Goal: Information Seeking & Learning: Check status

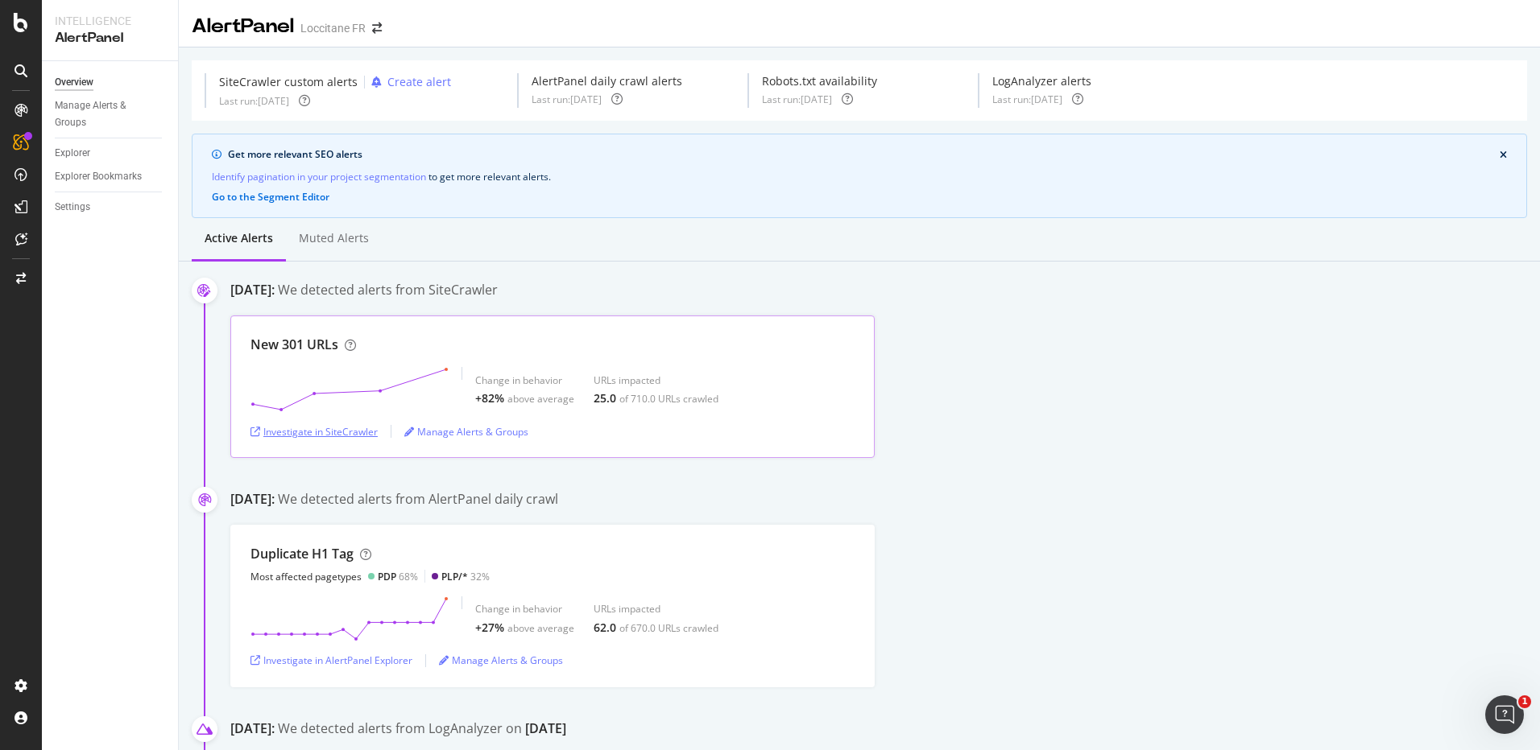
click at [337, 432] on div "Investigate in SiteCrawler" at bounding box center [313, 432] width 127 height 14
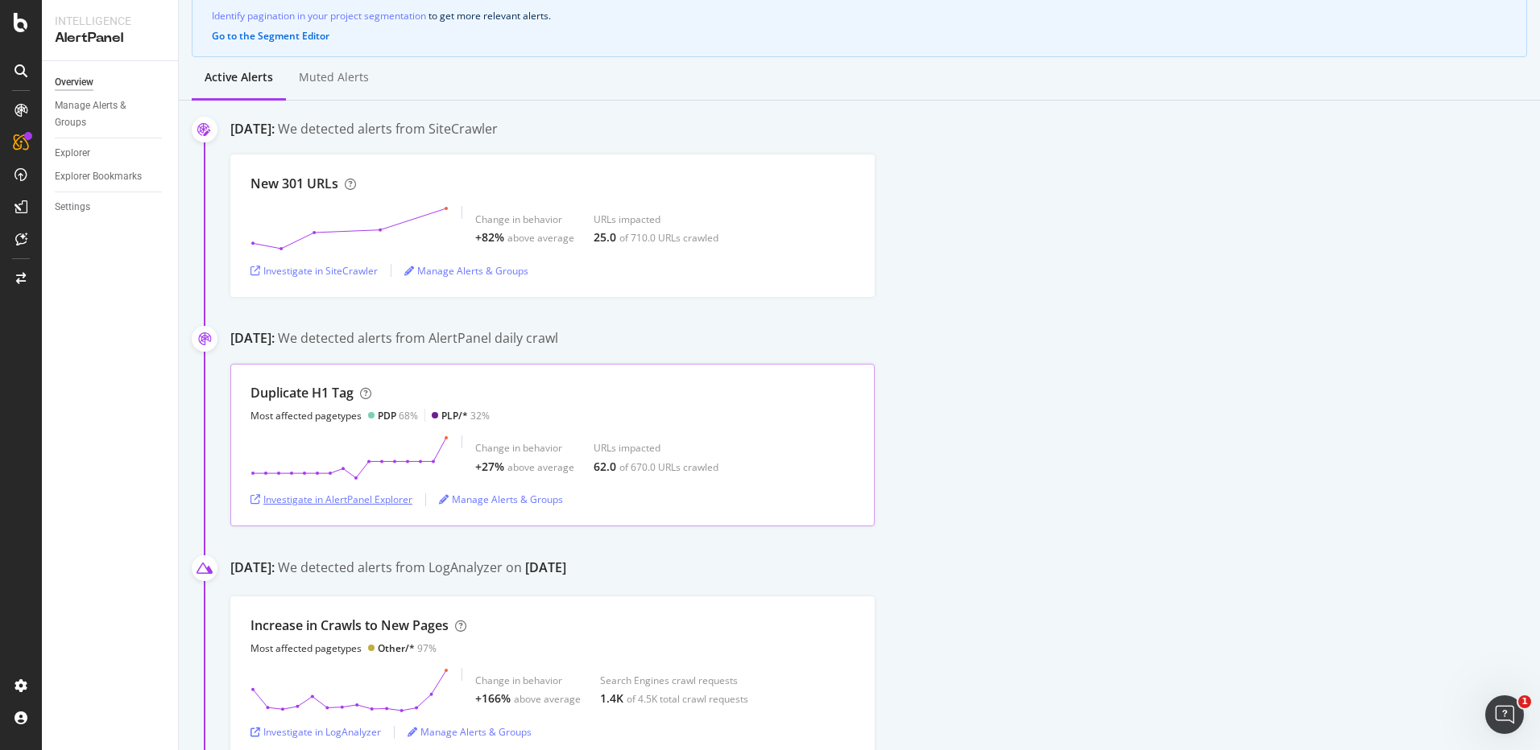
click at [368, 501] on div "Investigate in AlertPanel Explorer" at bounding box center [331, 500] width 162 height 14
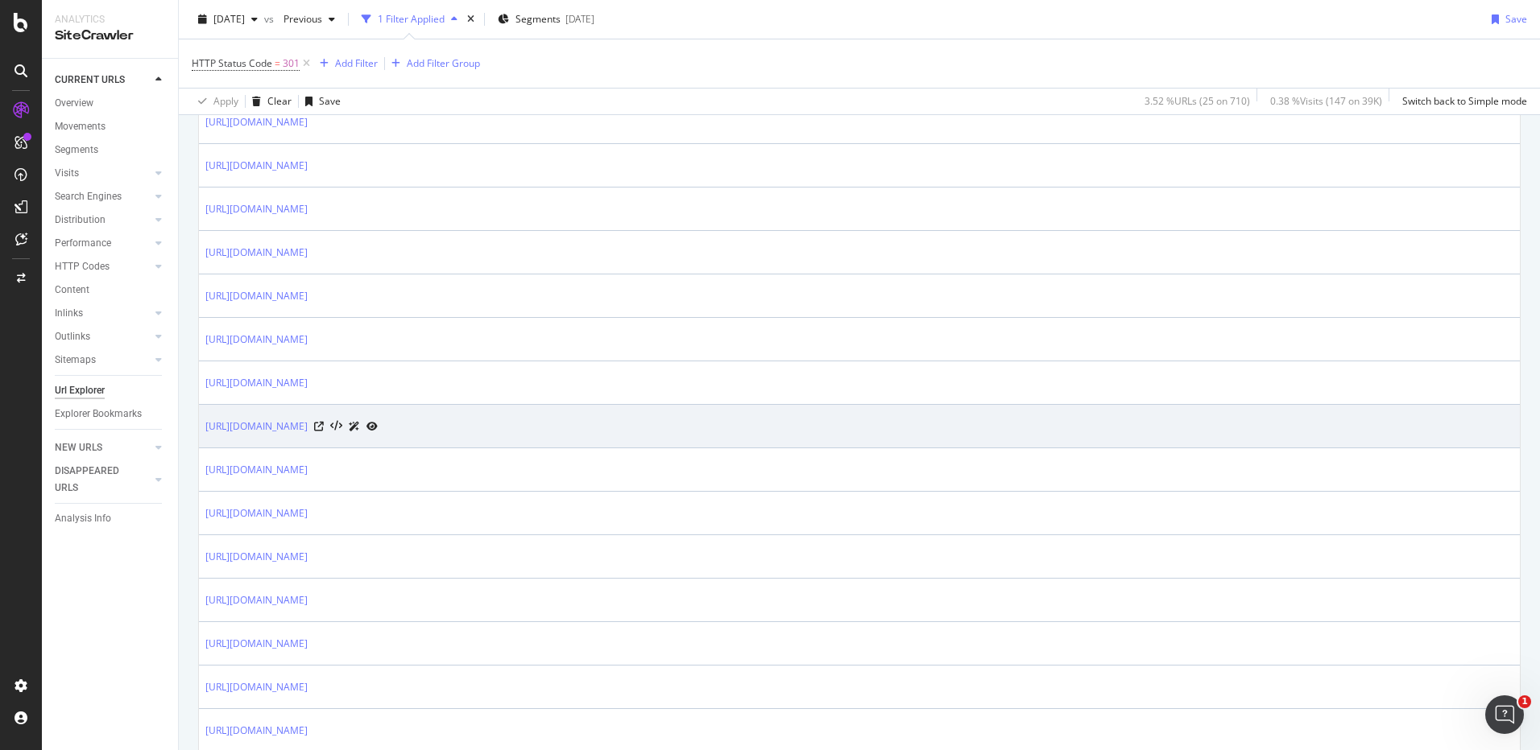
scroll to position [81, 0]
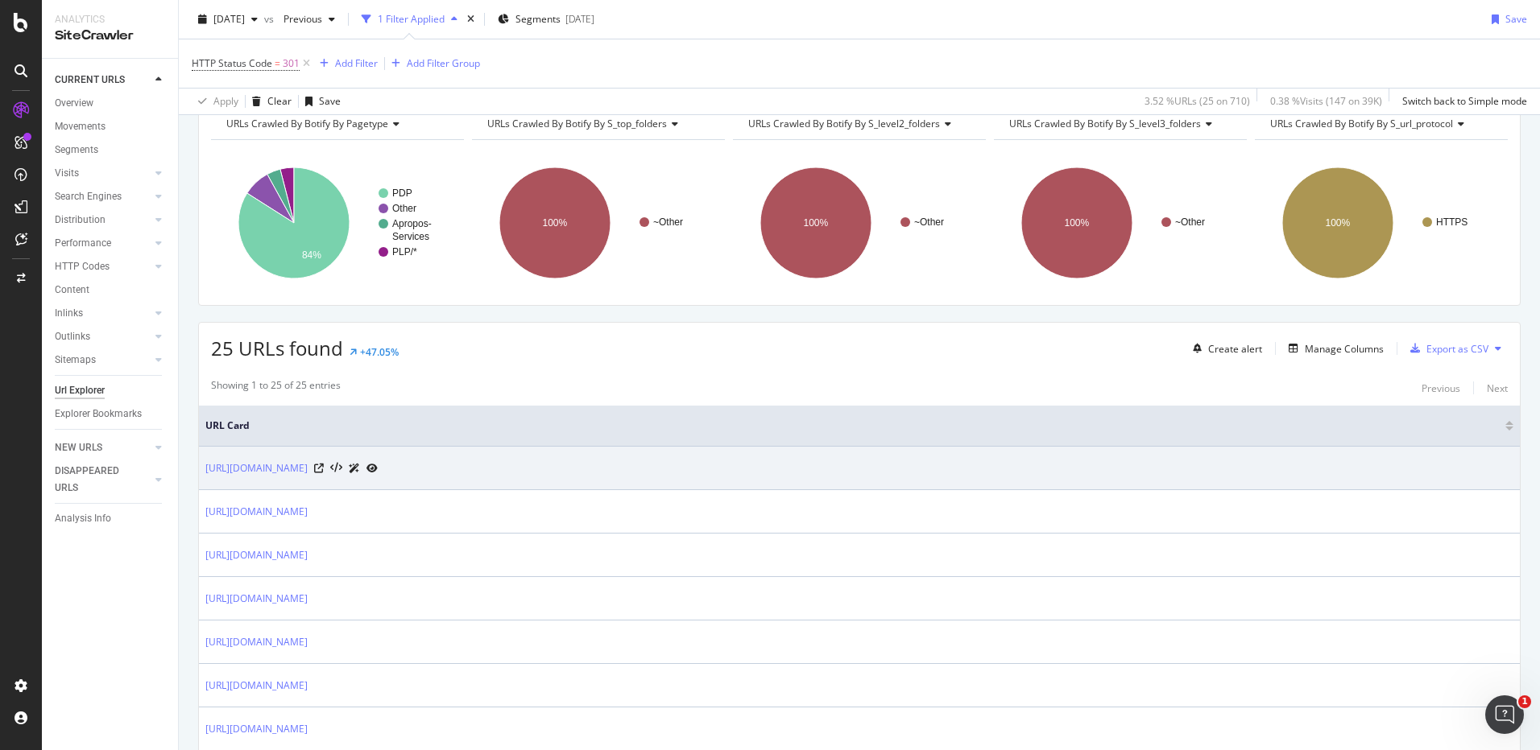
click at [378, 469] on icon at bounding box center [371, 469] width 11 height 10
click at [324, 465] on icon at bounding box center [319, 469] width 10 height 10
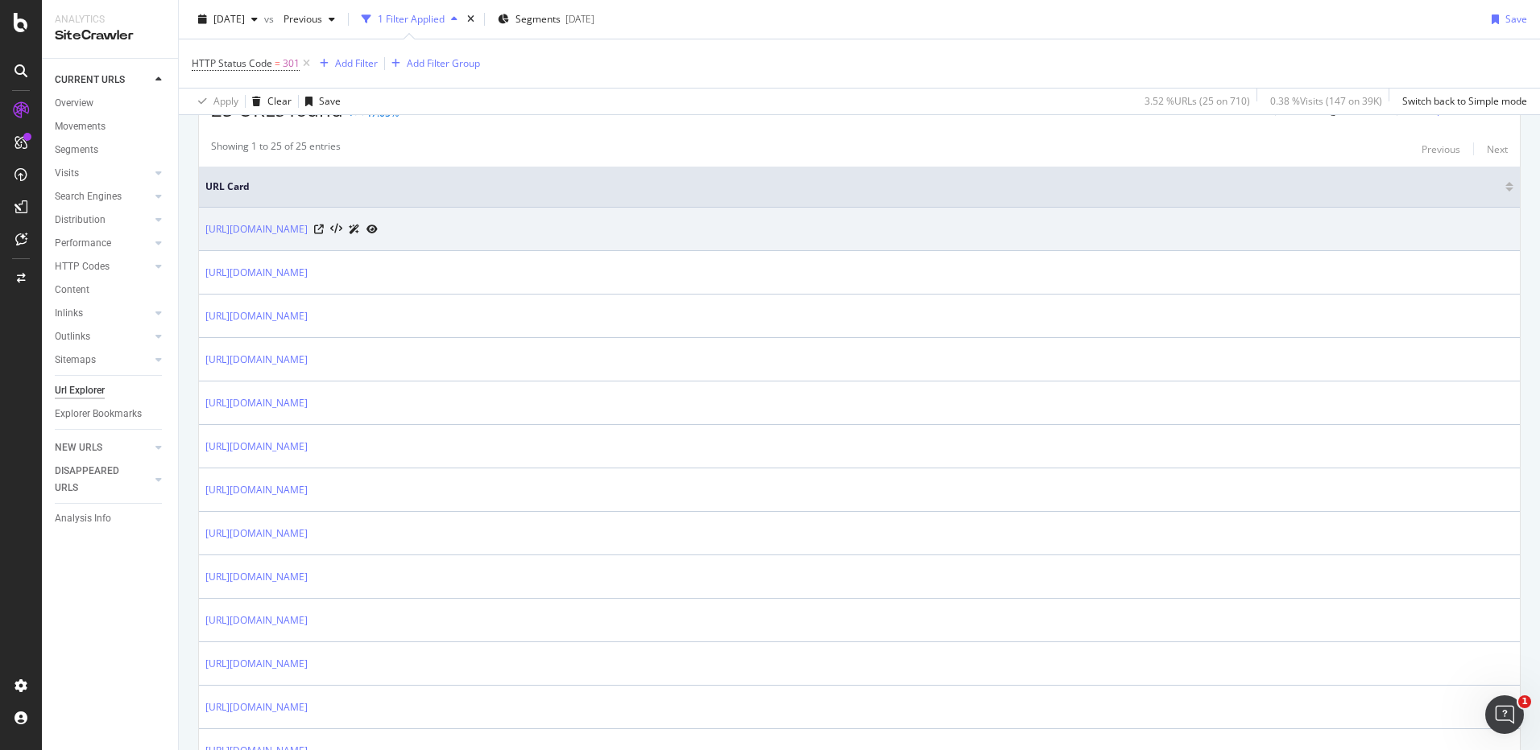
scroll to position [322, 0]
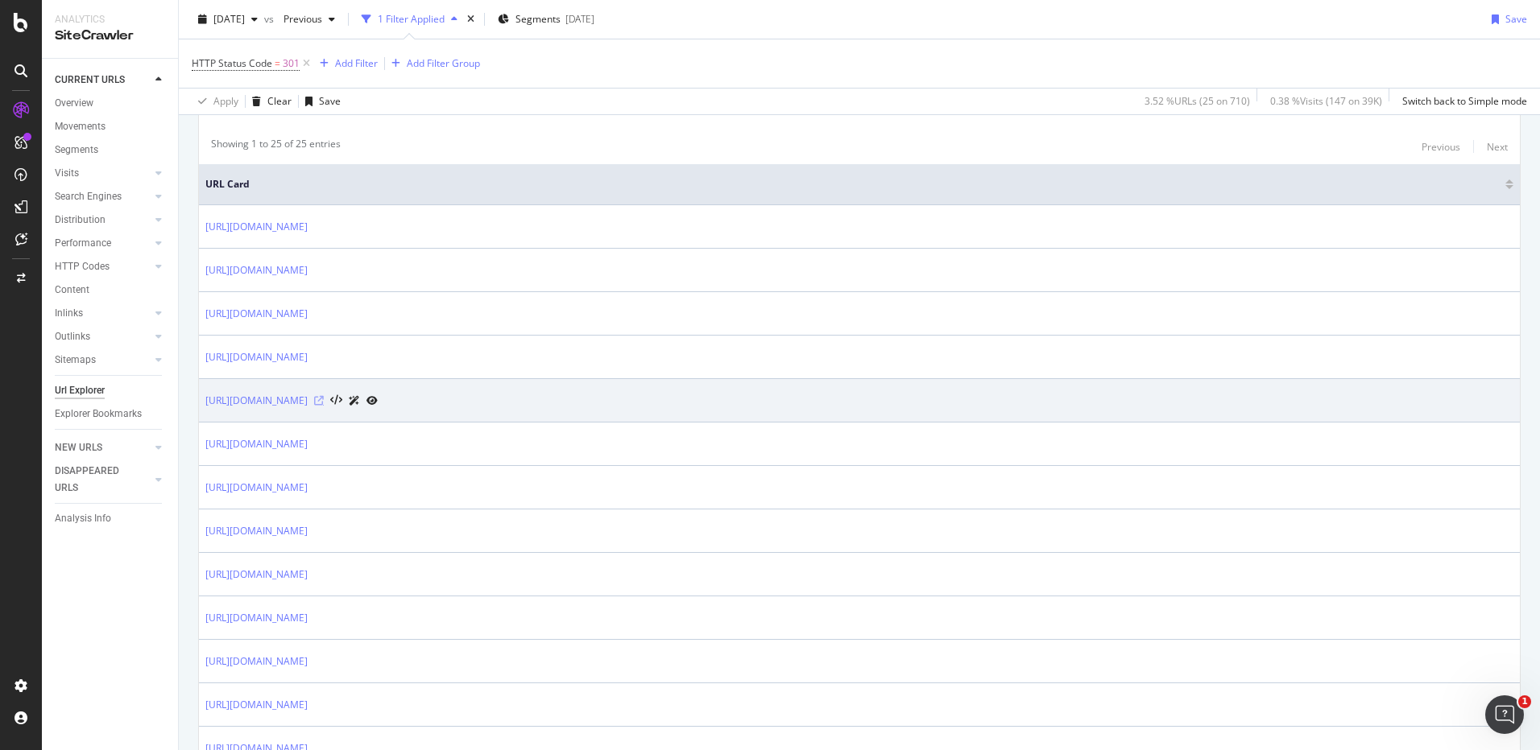
click at [324, 399] on icon at bounding box center [319, 401] width 10 height 10
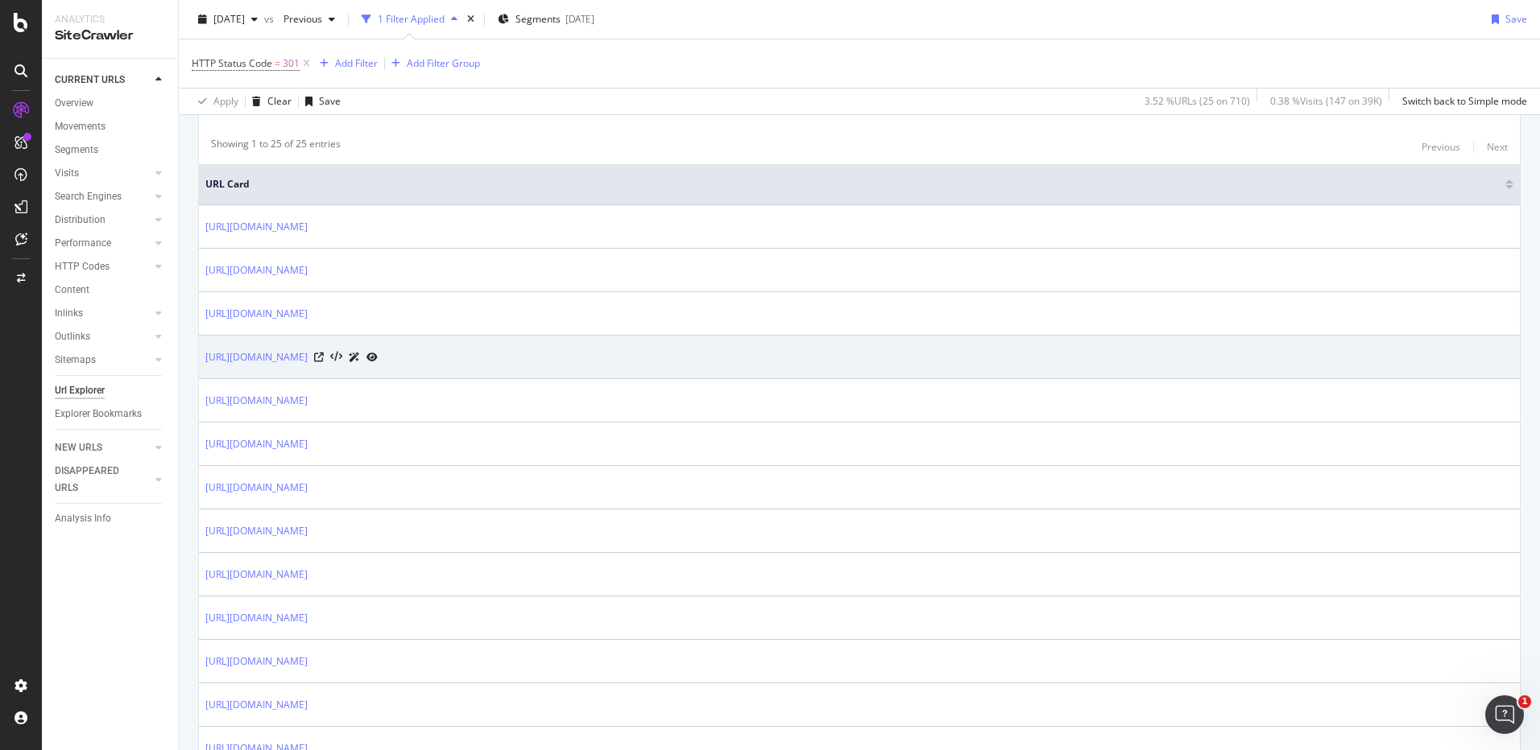
click at [378, 355] on icon at bounding box center [371, 358] width 11 height 10
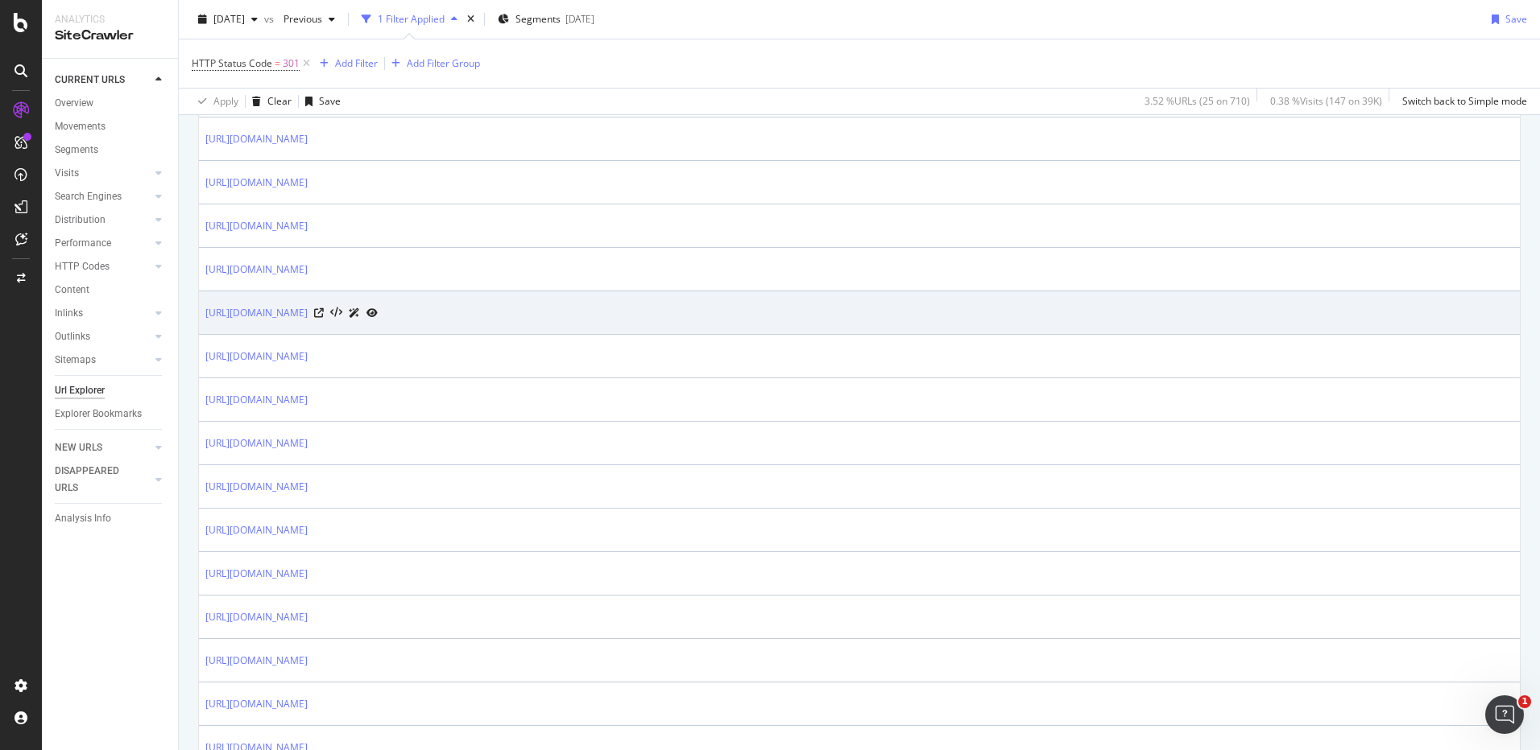
scroll to position [564, 0]
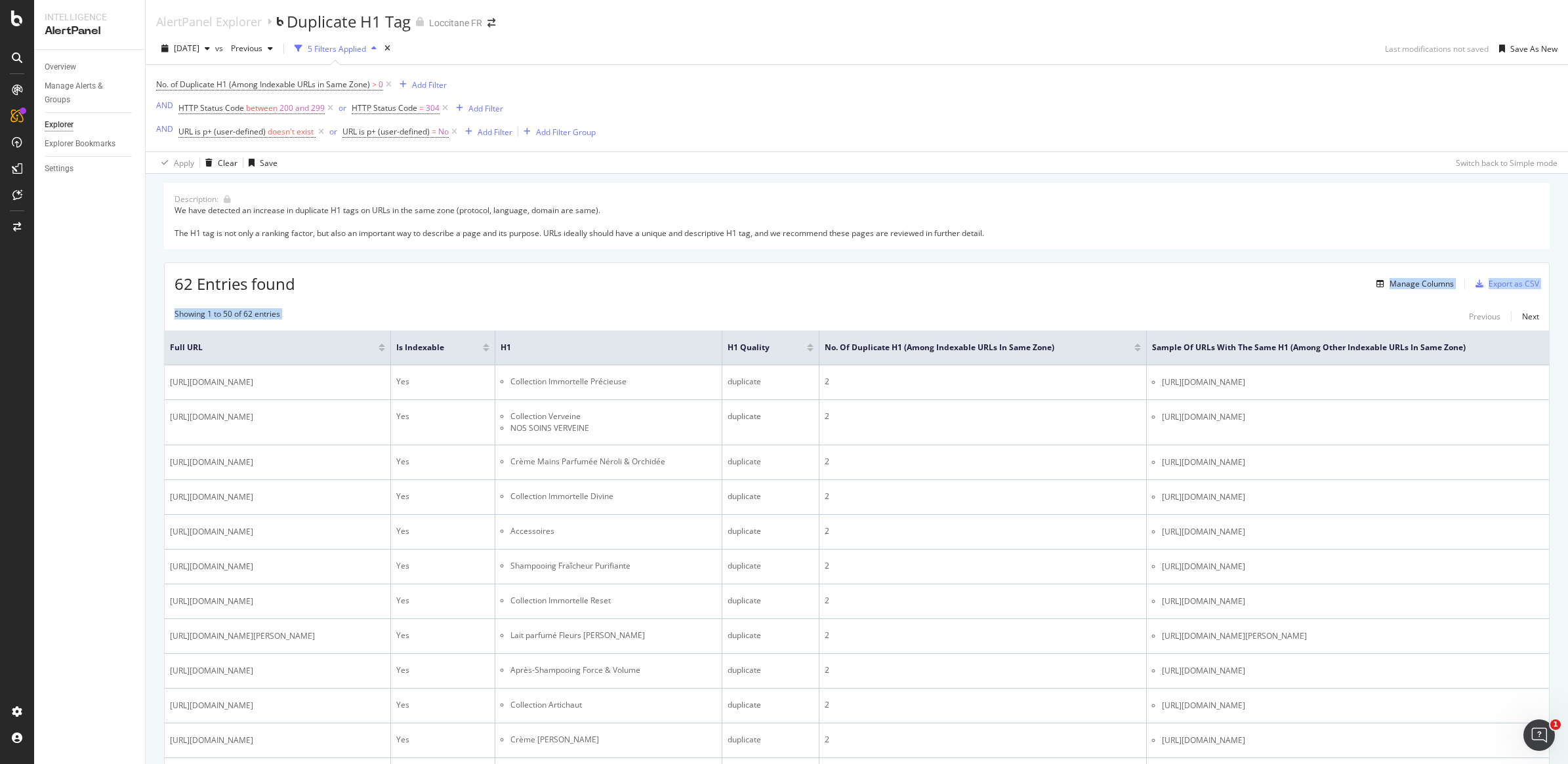
drag, startPoint x: 1110, startPoint y: 11, endPoint x: 1081, endPoint y: 291, distance: 281.5
